Goal: Information Seeking & Learning: Learn about a topic

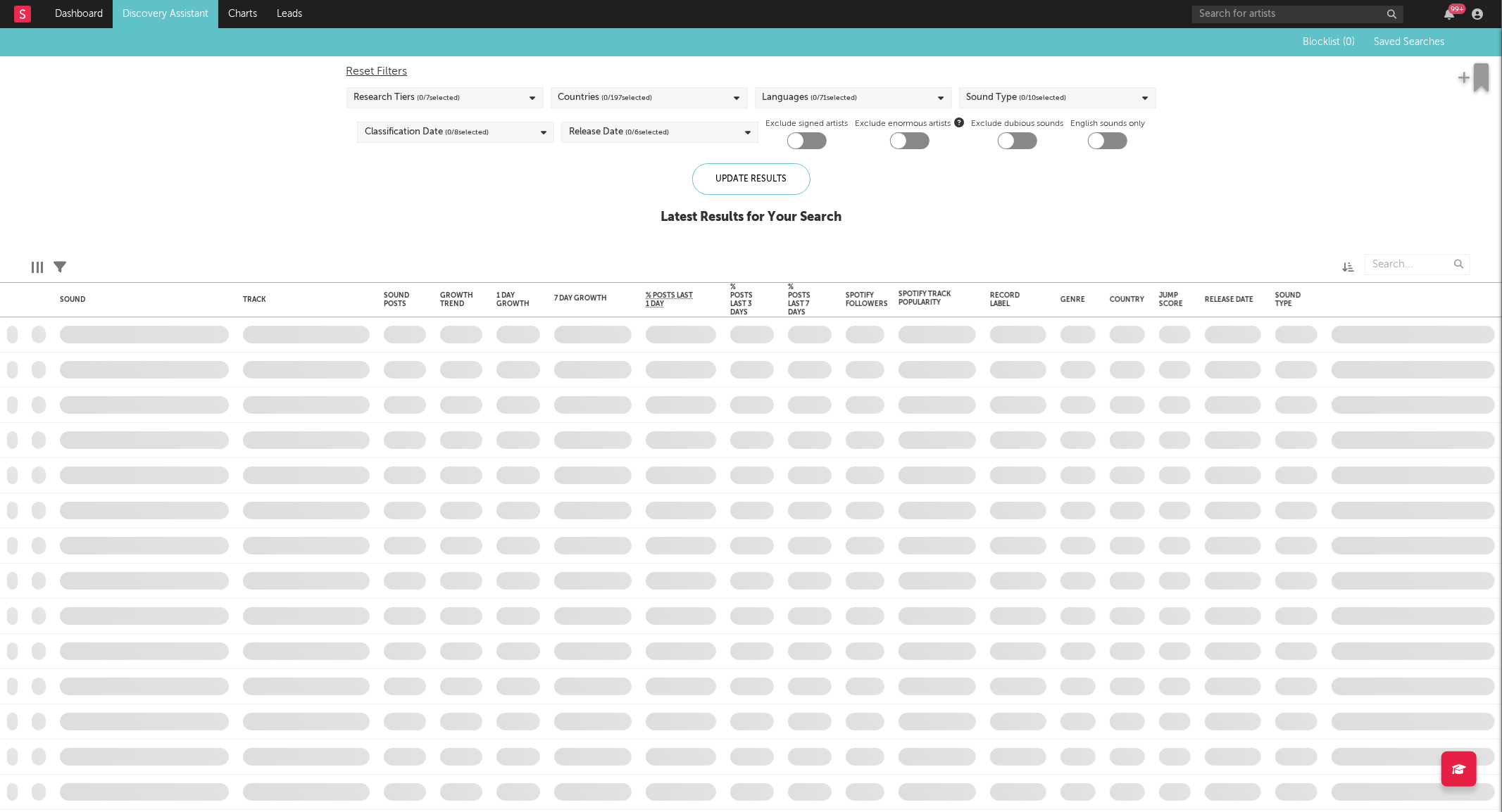
checkbox input "true"
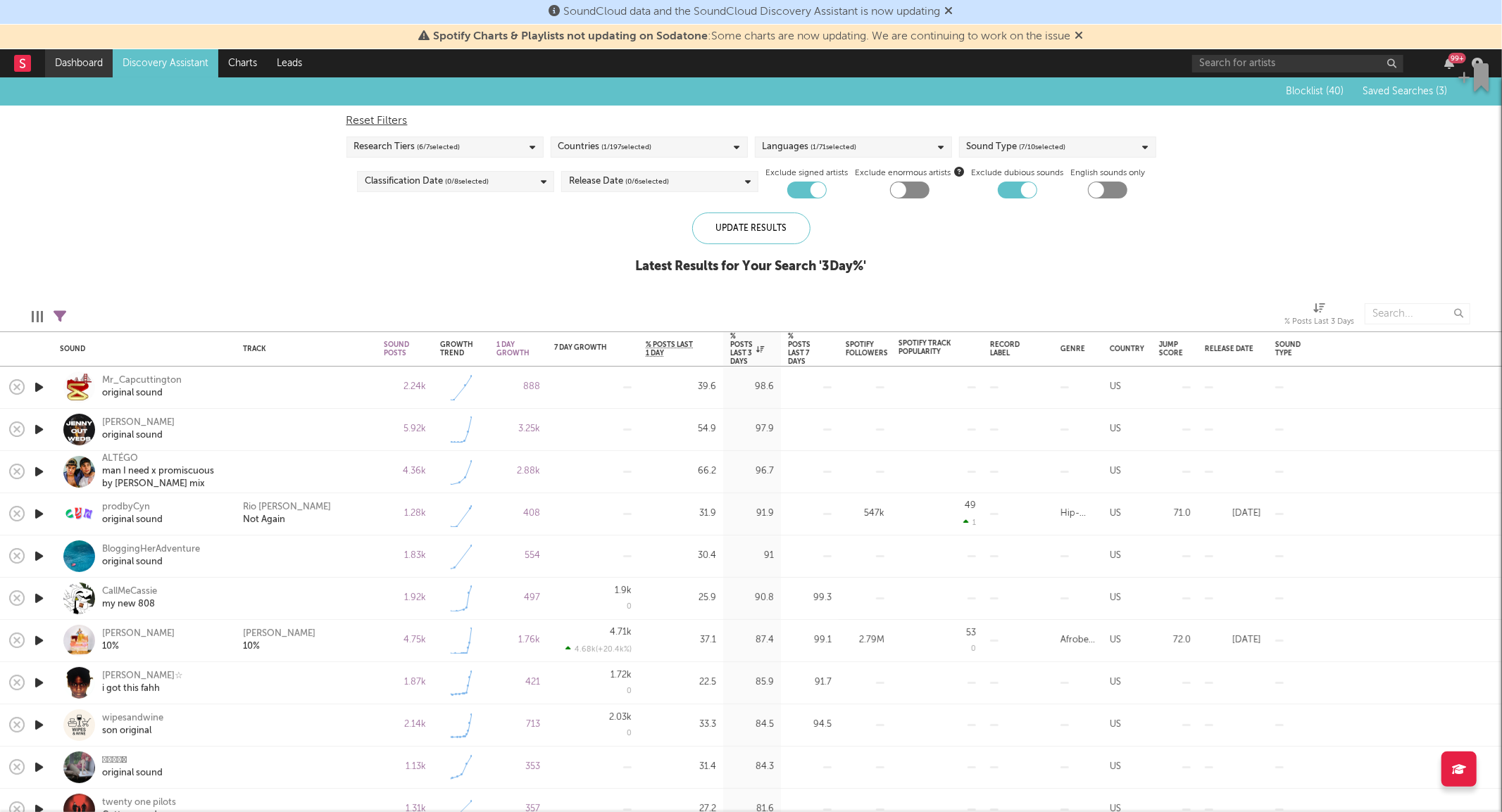
click at [88, 68] on link "Dashboard" at bounding box center [79, 63] width 68 height 28
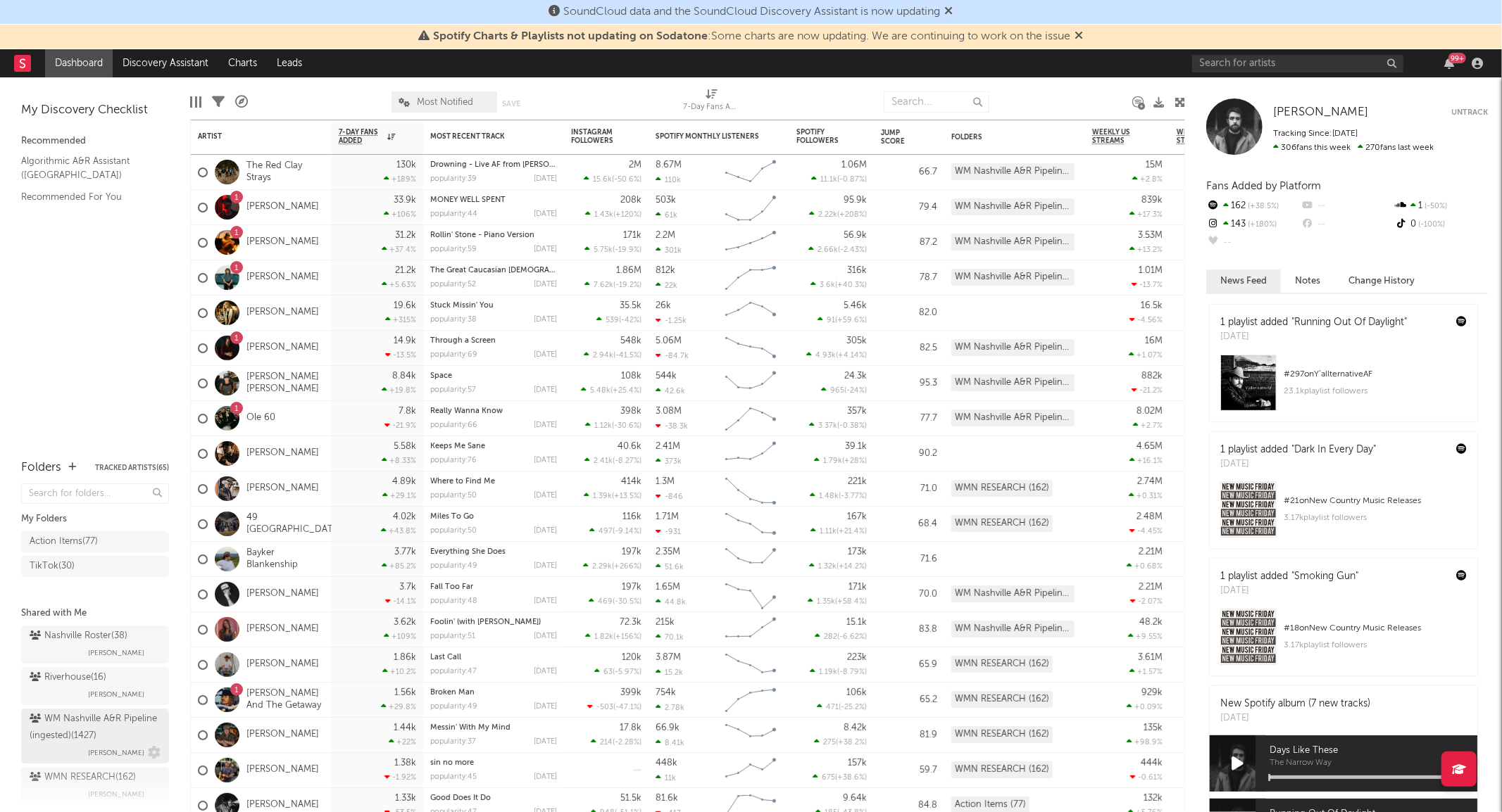
scroll to position [27, 0]
click at [110, 743] on div "WMN RESEARCH ( 162 )" at bounding box center [83, 751] width 107 height 17
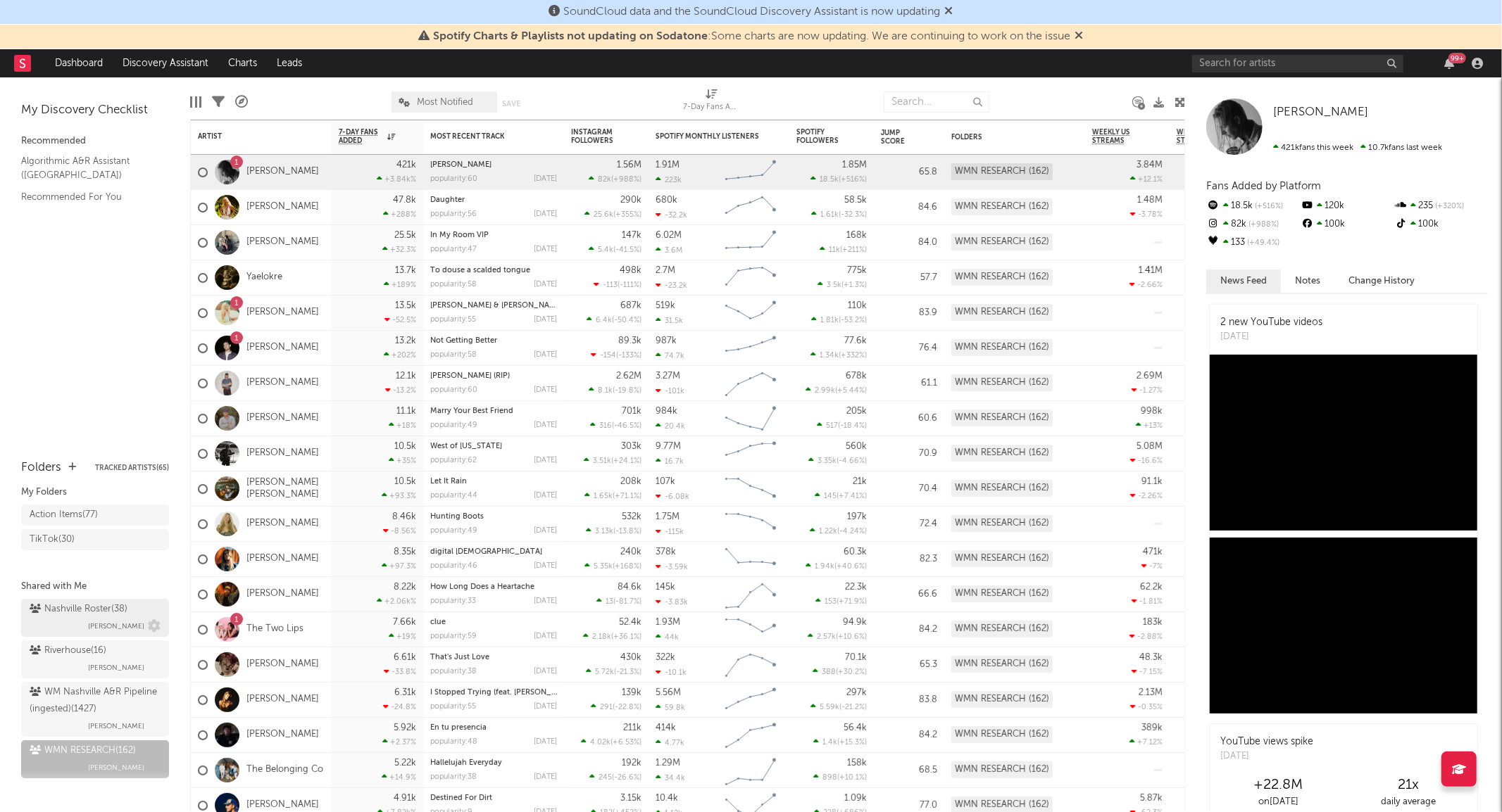
click at [79, 615] on div "Nashville Roster ( 38 ) [PERSON_NAME]" at bounding box center [95, 618] width 131 height 34
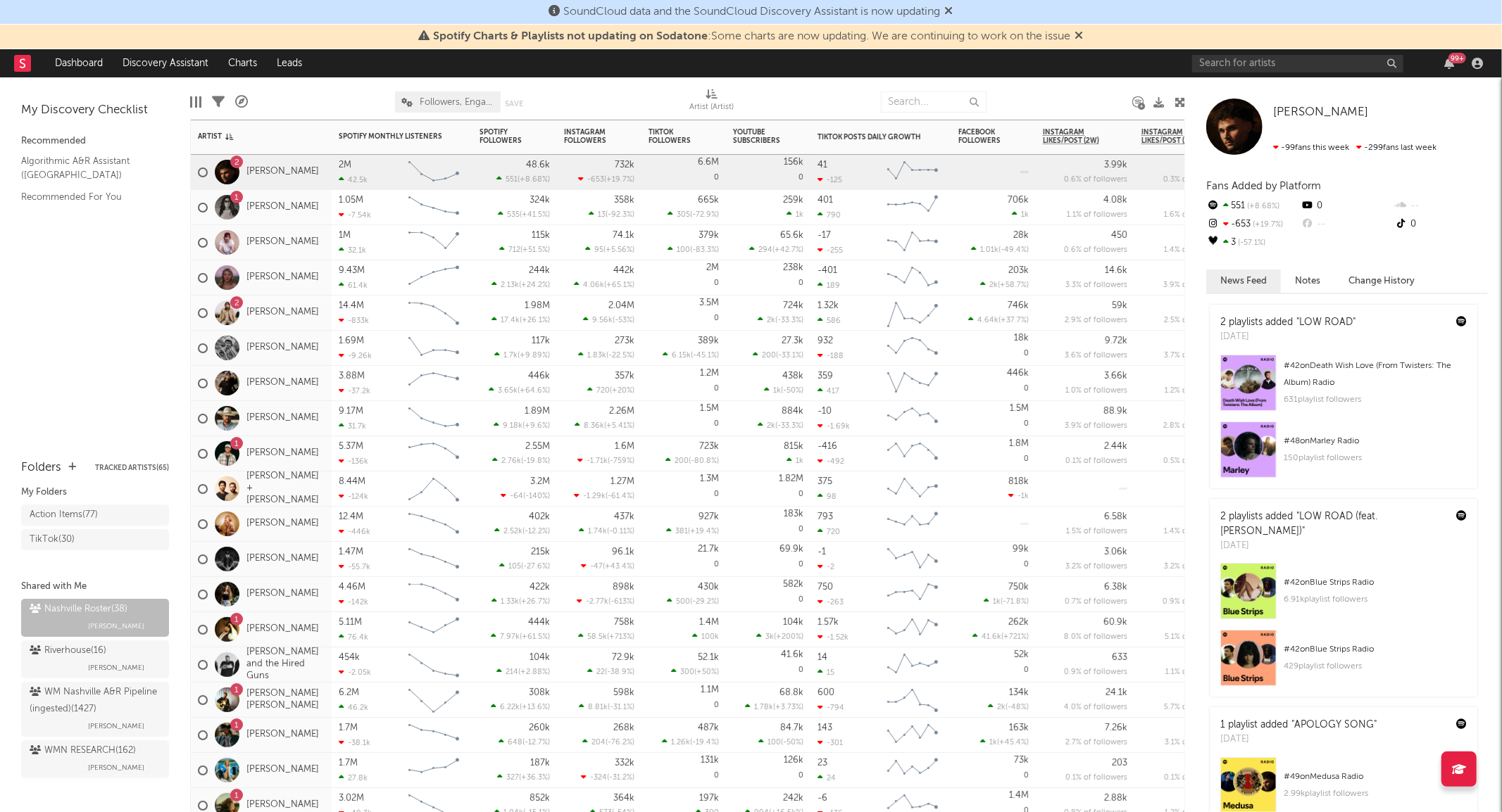
click at [578, 216] on div "358k 13 ( -92.3 % )" at bounding box center [599, 207] width 70 height 35
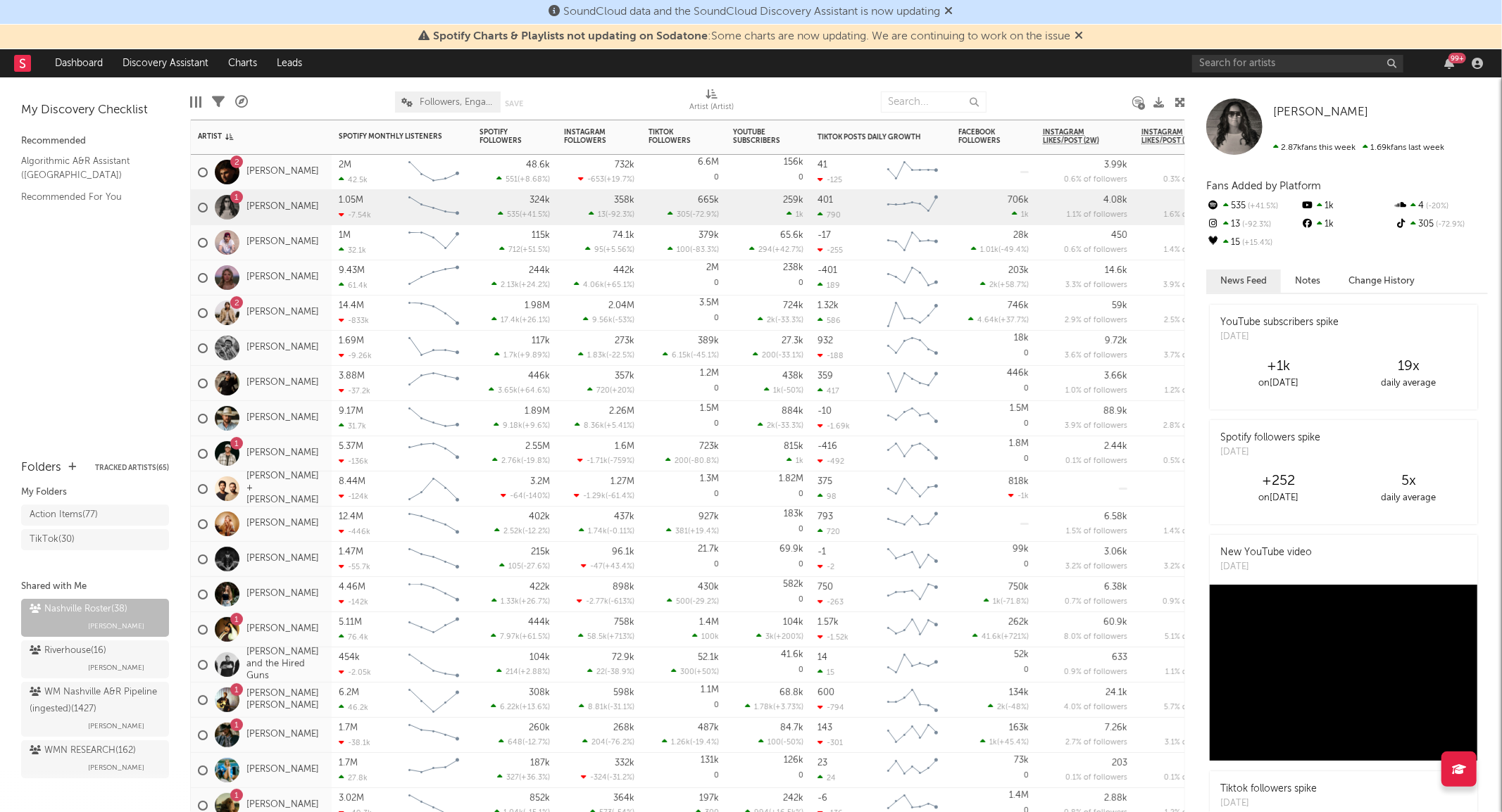
click at [397, 634] on div "5.11M 76.4k" at bounding box center [370, 630] width 63 height 36
